Goal: Contribute content: Contribute content

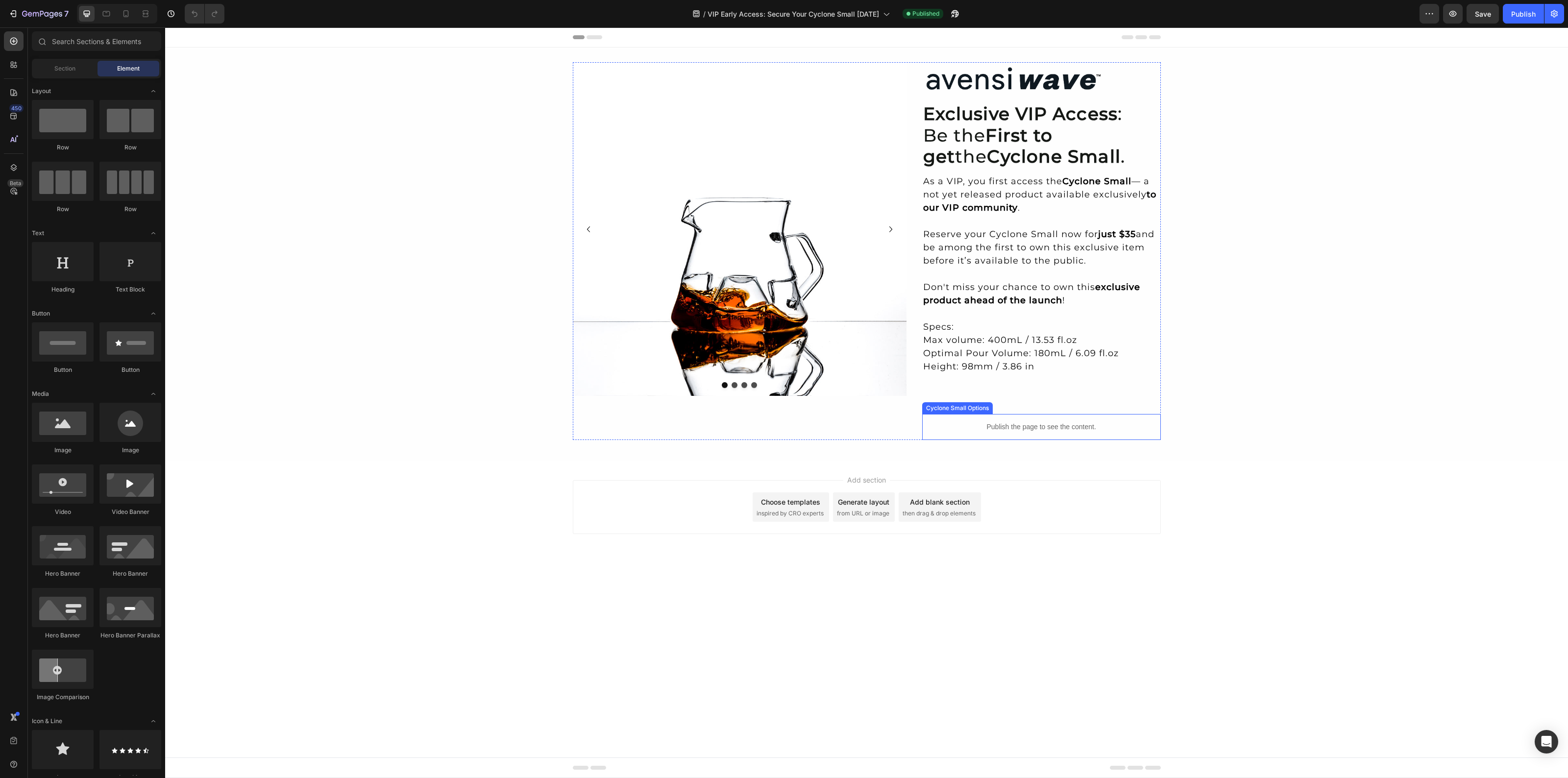
click at [1007, 432] on div "Publish the page to see the content." at bounding box center [1041, 427] width 239 height 26
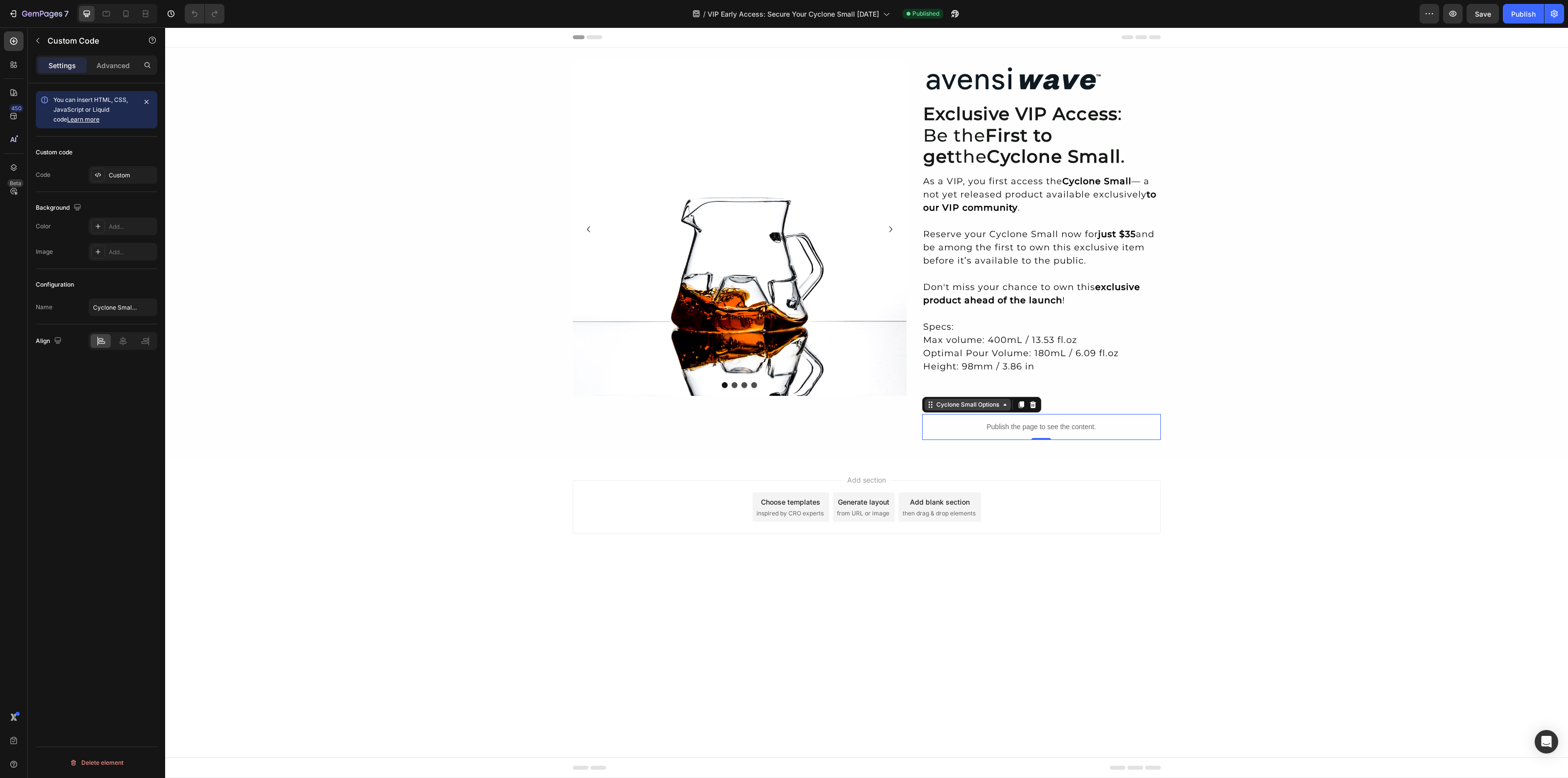
click at [944, 404] on div "Cyclone Small Options" at bounding box center [967, 405] width 67 height 9
click at [1030, 417] on div "Publish the page to see the content." at bounding box center [1041, 427] width 239 height 26
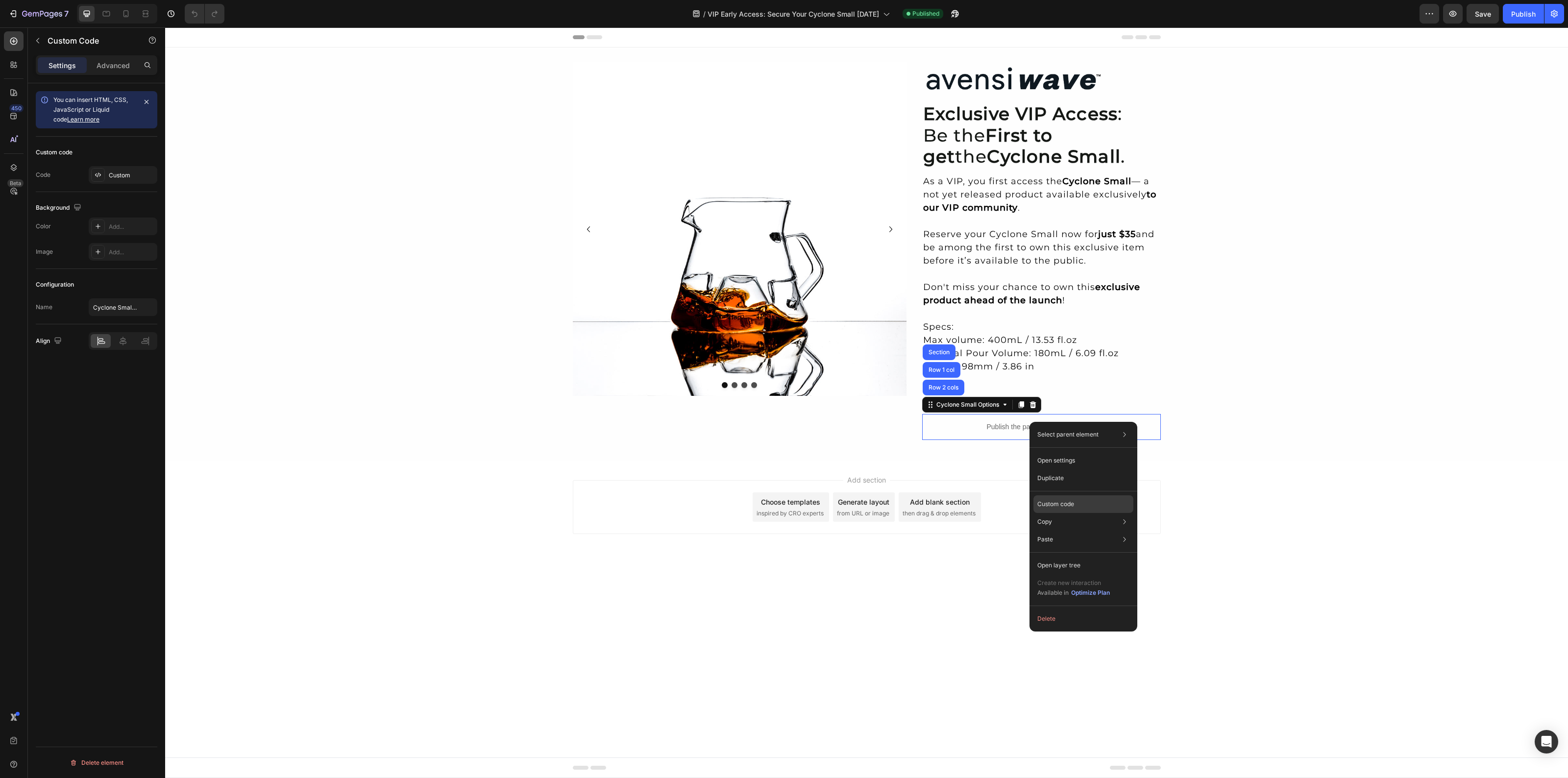
click at [1067, 501] on p "Custom code" at bounding box center [1056, 504] width 37 height 9
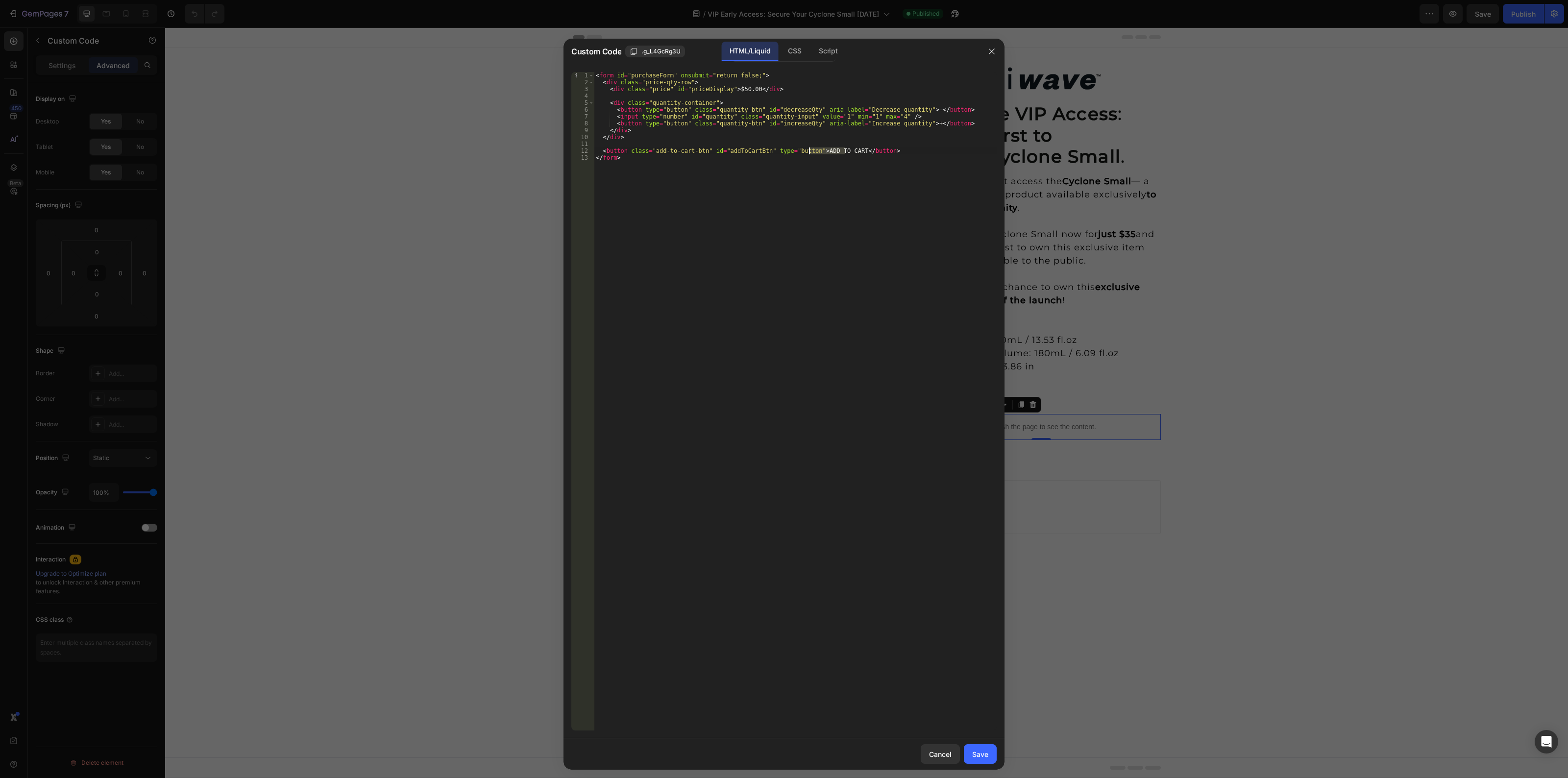
drag, startPoint x: 845, startPoint y: 151, endPoint x: 809, endPoint y: 150, distance: 36.0
click at [809, 150] on div "< form id = "purchaseForm" onsubmit = "return false;" > < div class = "price-qt…" at bounding box center [795, 408] width 403 height 672
type textarea "<button class="add-to-cart-btn" id="addToCartBtn" type="button">PRE-ORDER NOW</…"
click at [983, 761] on button "Save" at bounding box center [980, 754] width 33 height 20
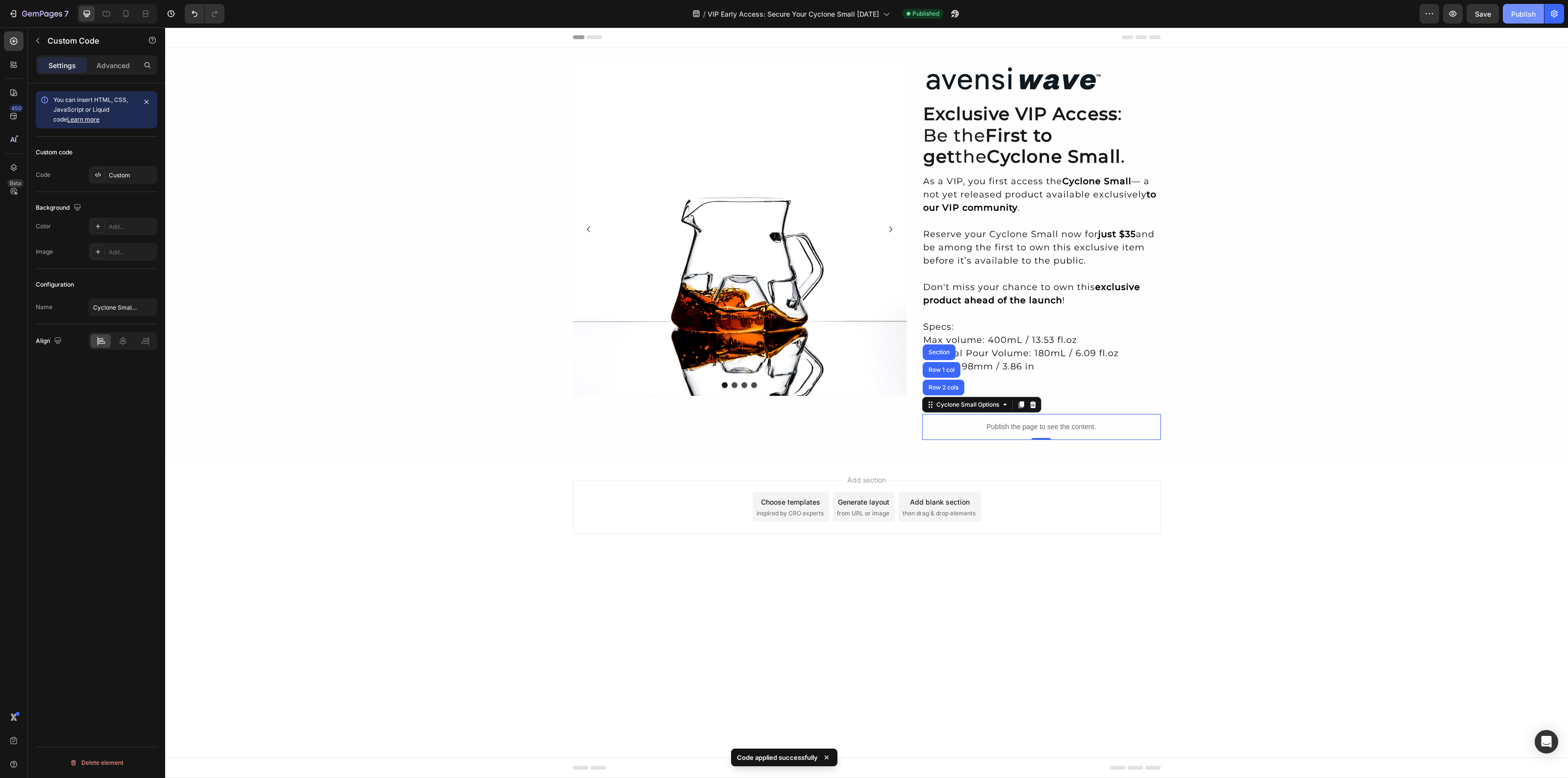
click at [1523, 13] on div "Publish" at bounding box center [1523, 14] width 24 height 10
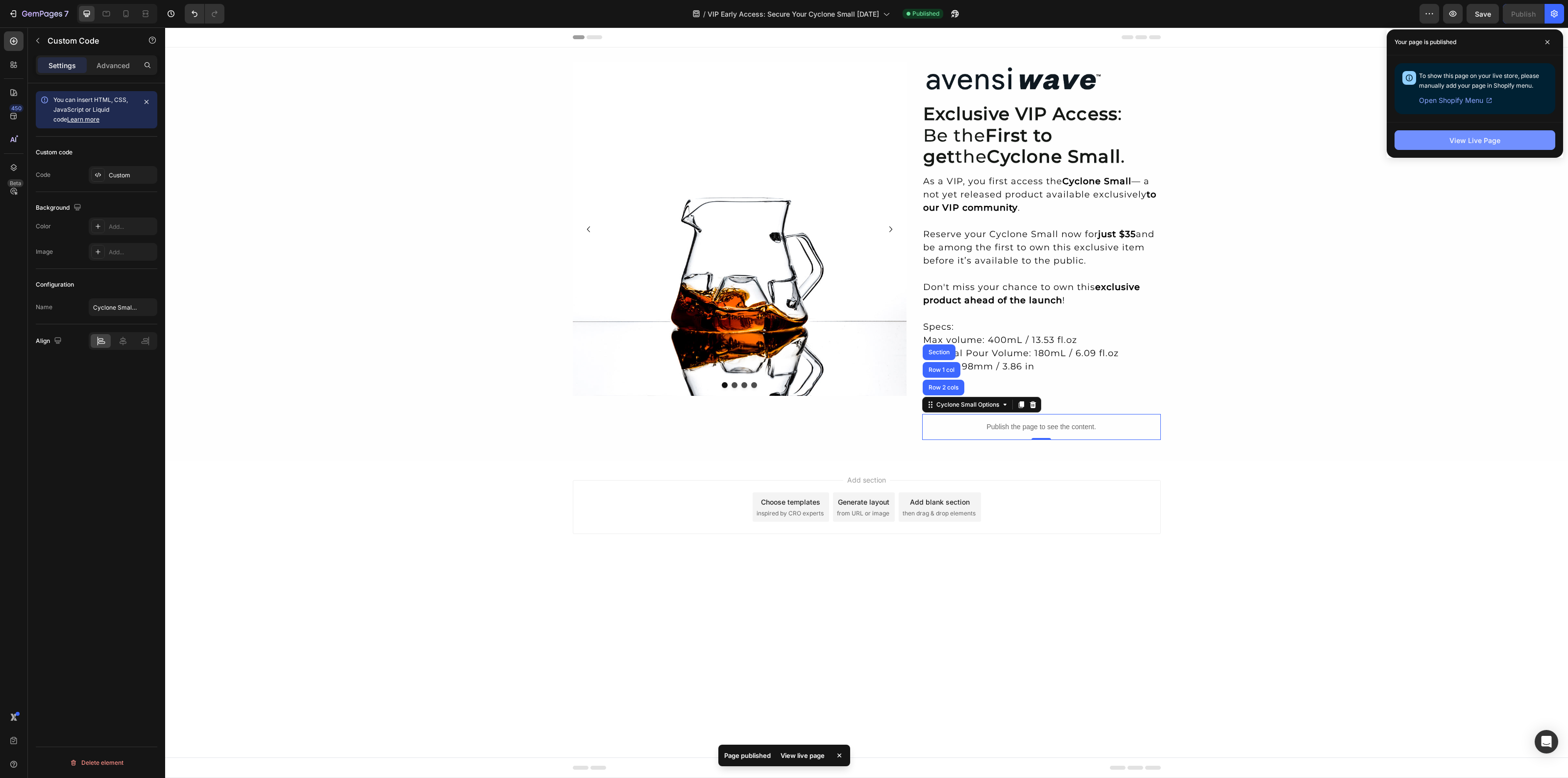
click at [1478, 146] on button "View Live Page" at bounding box center [1474, 140] width 161 height 20
